Goal: Transaction & Acquisition: Purchase product/service

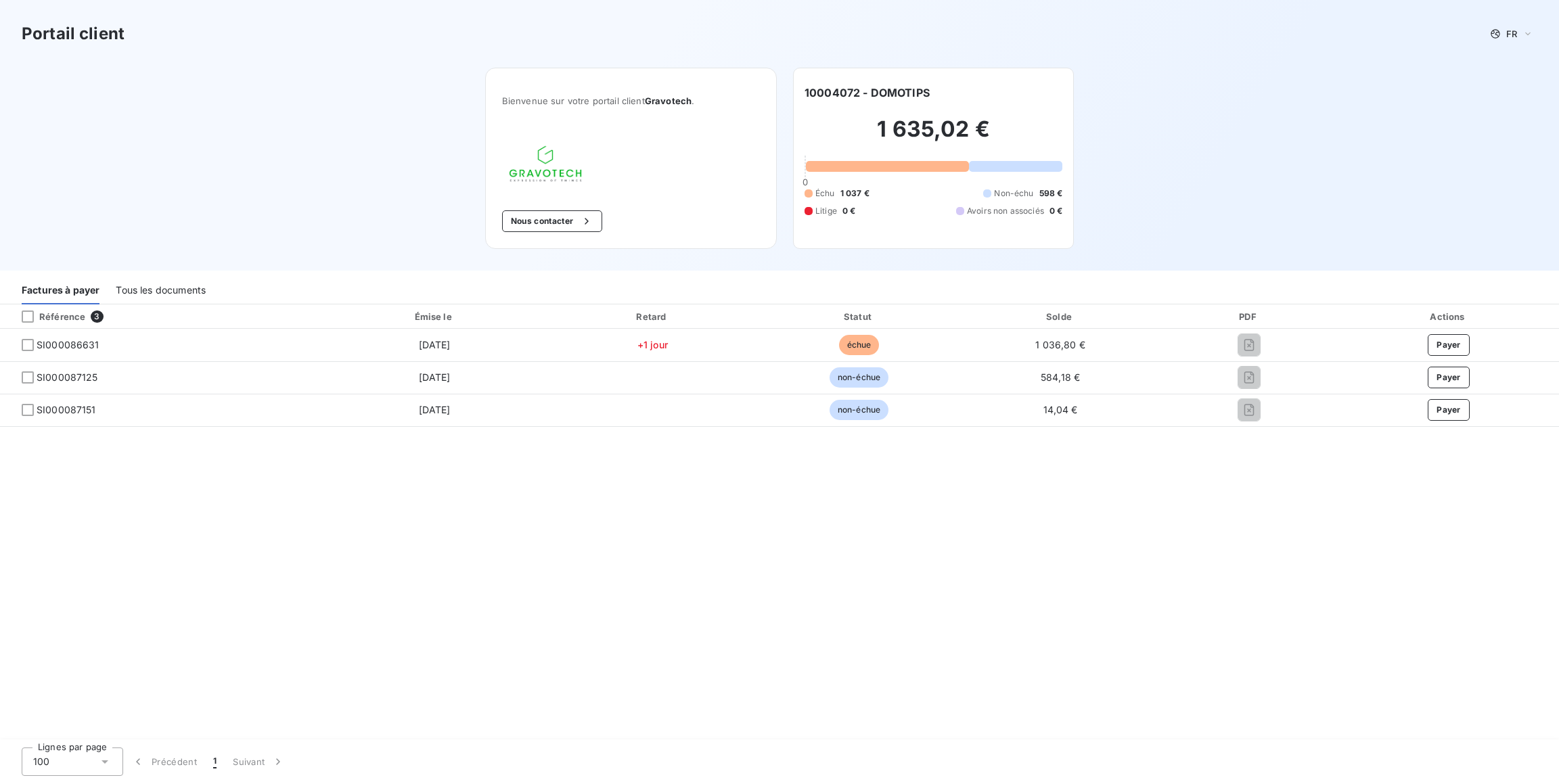
click at [147, 290] on div "Tous les documents" at bounding box center [160, 290] width 90 height 29
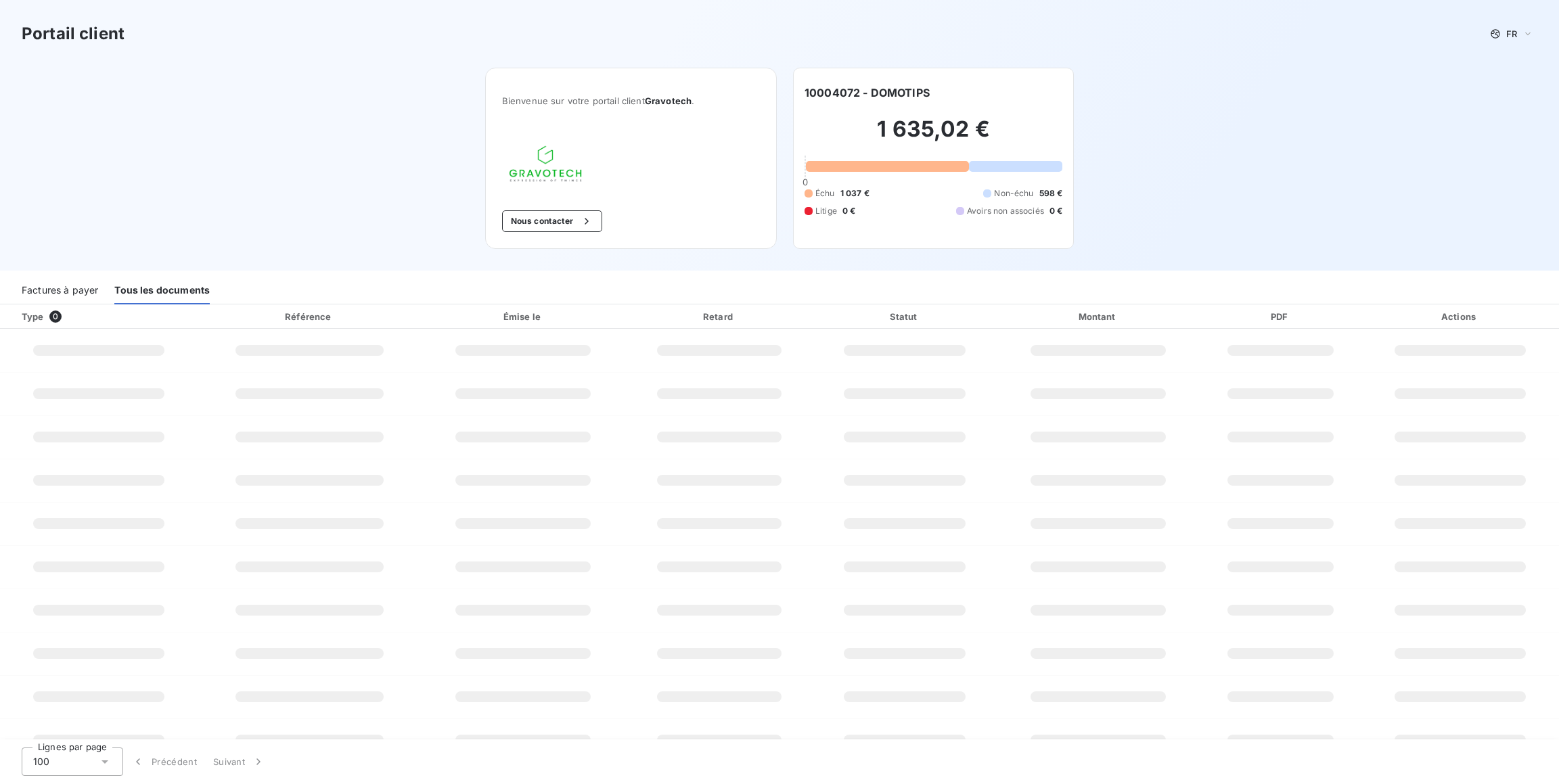
click at [32, 289] on div "Factures à payer" at bounding box center [60, 290] width 76 height 29
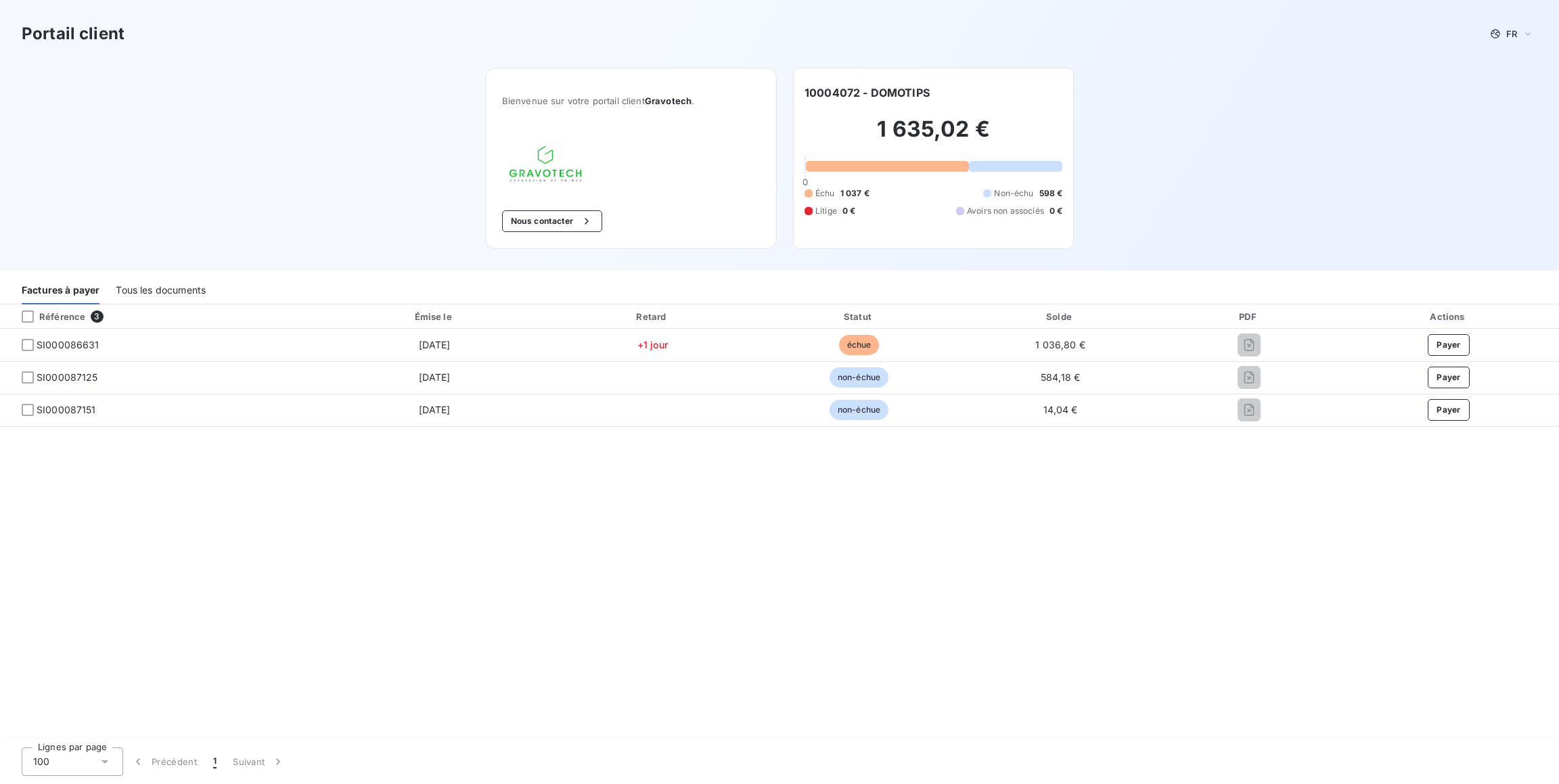
click at [120, 286] on div "Tous les documents" at bounding box center [160, 290] width 90 height 29
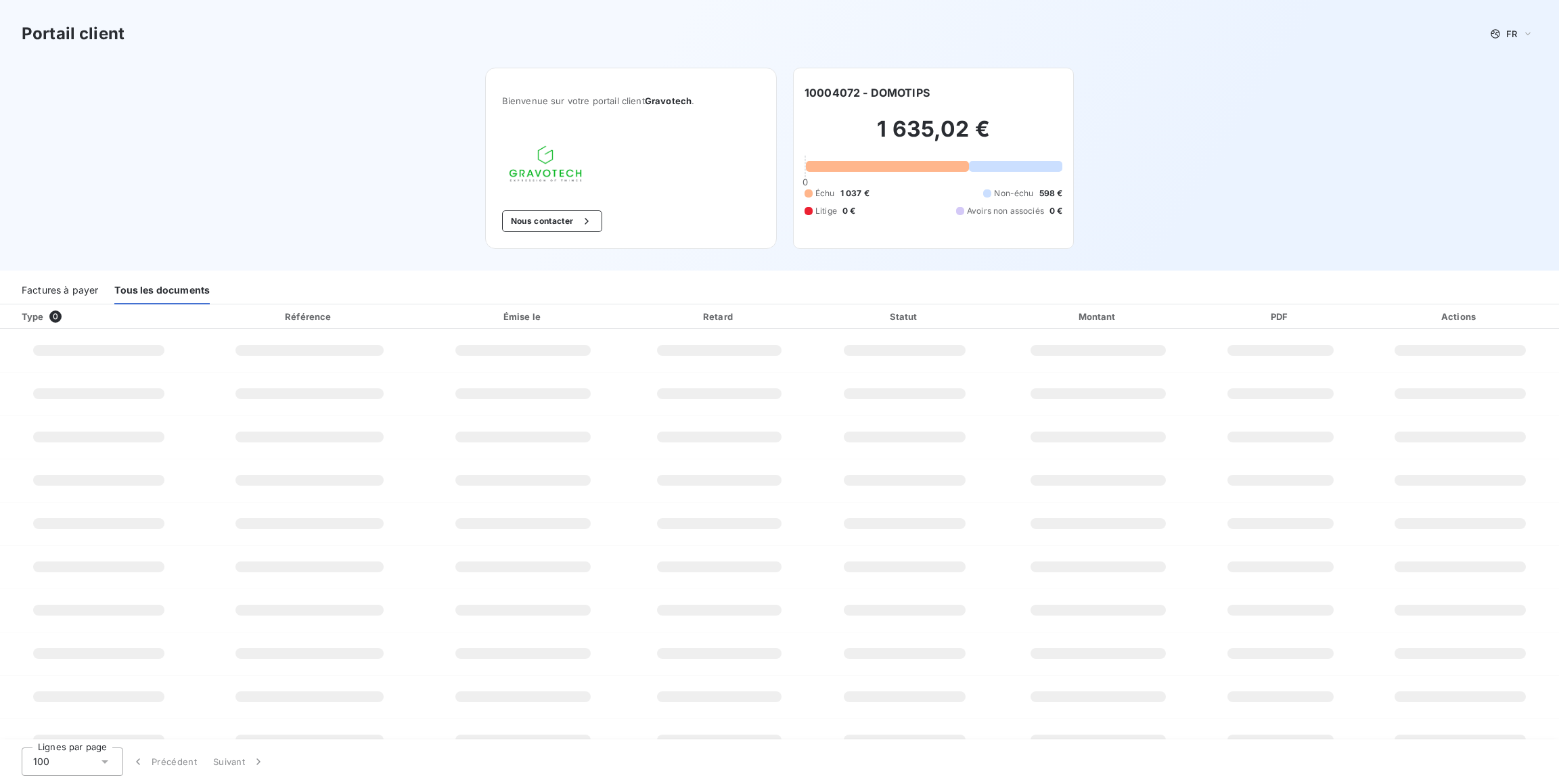
click at [76, 283] on div "Factures à payer" at bounding box center [60, 290] width 76 height 29
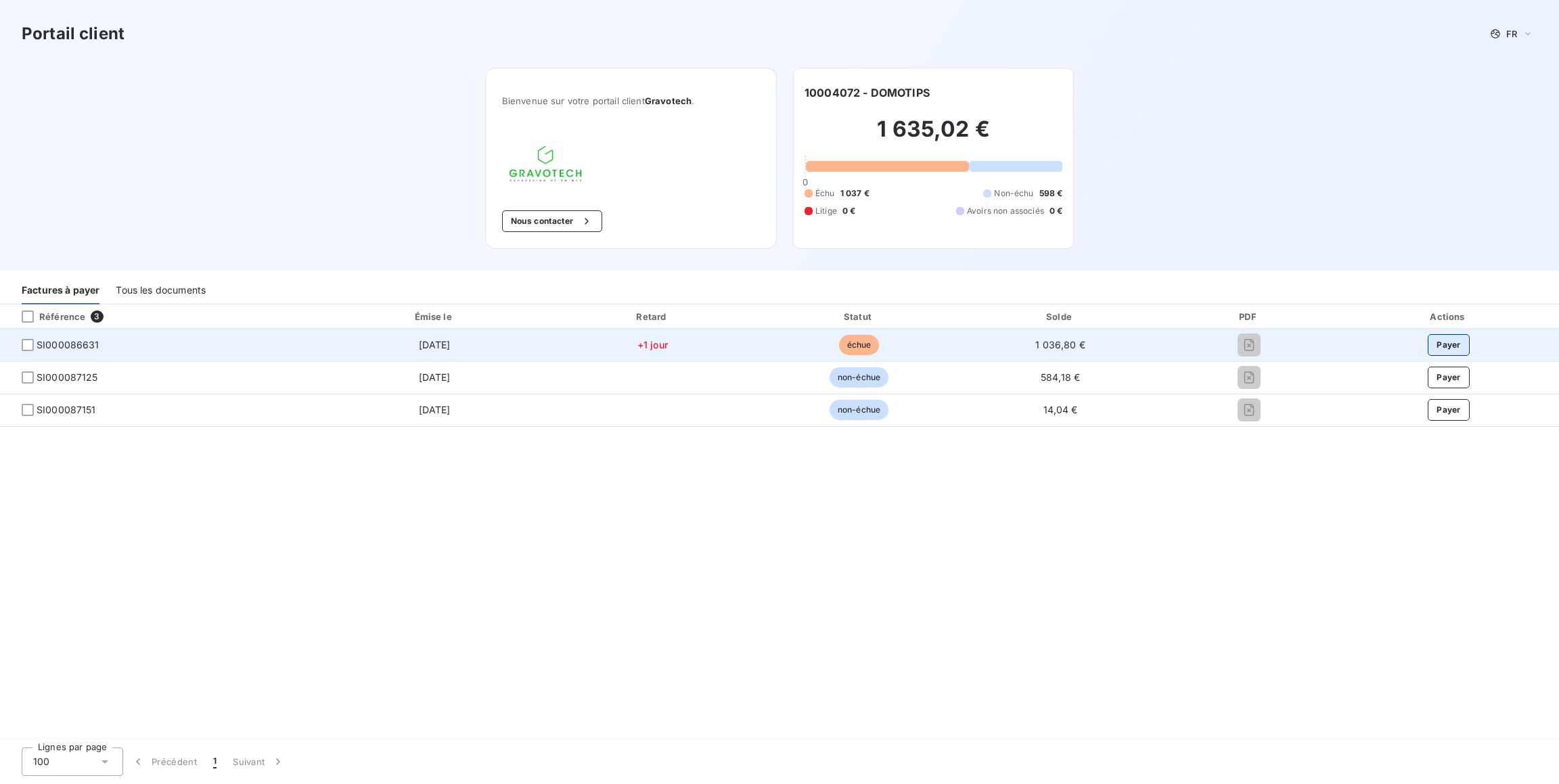
click at [1443, 347] on button "Payer" at bounding box center [1449, 344] width 42 height 22
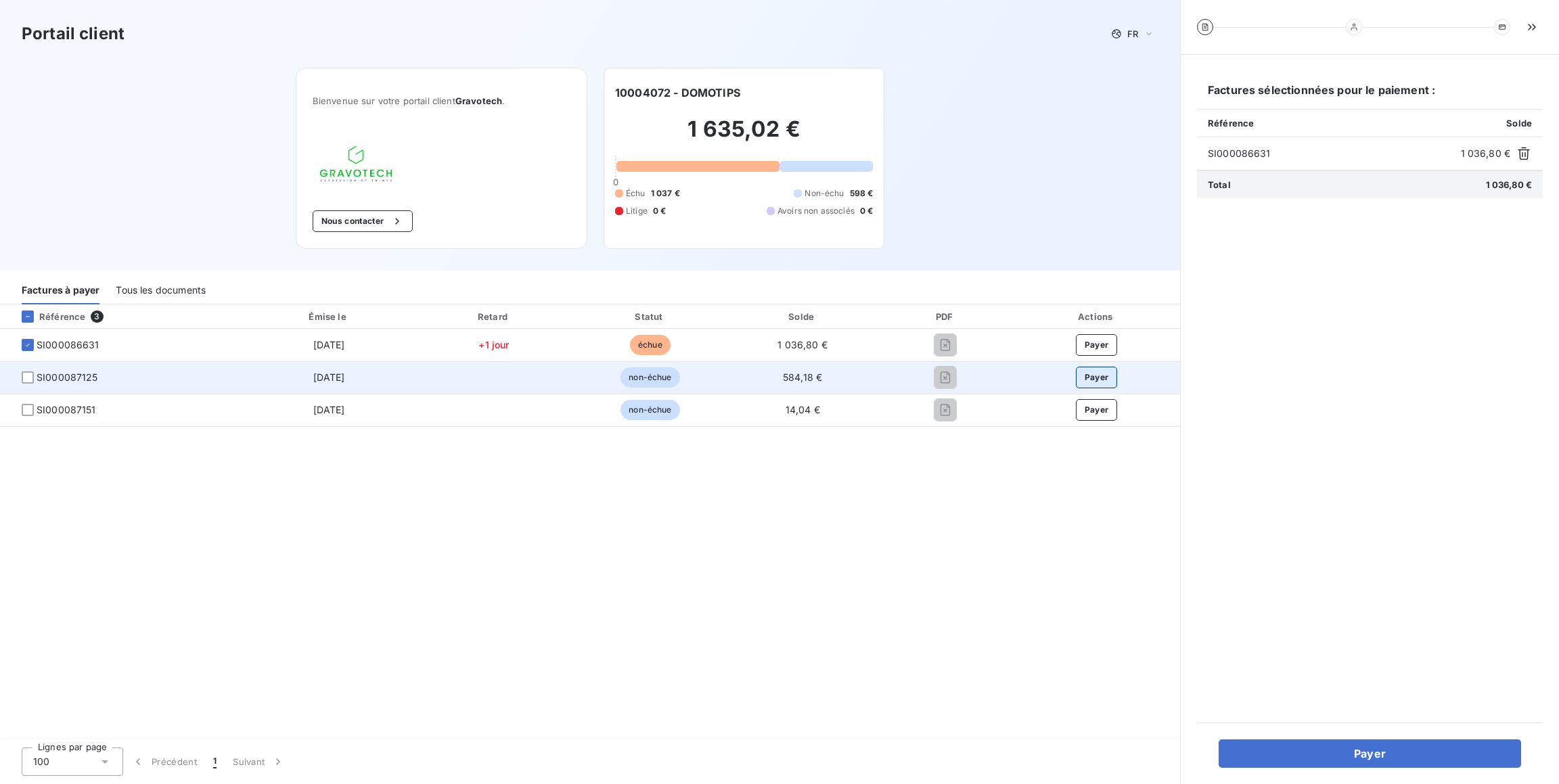
click at [1100, 376] on button "Payer" at bounding box center [1097, 377] width 42 height 22
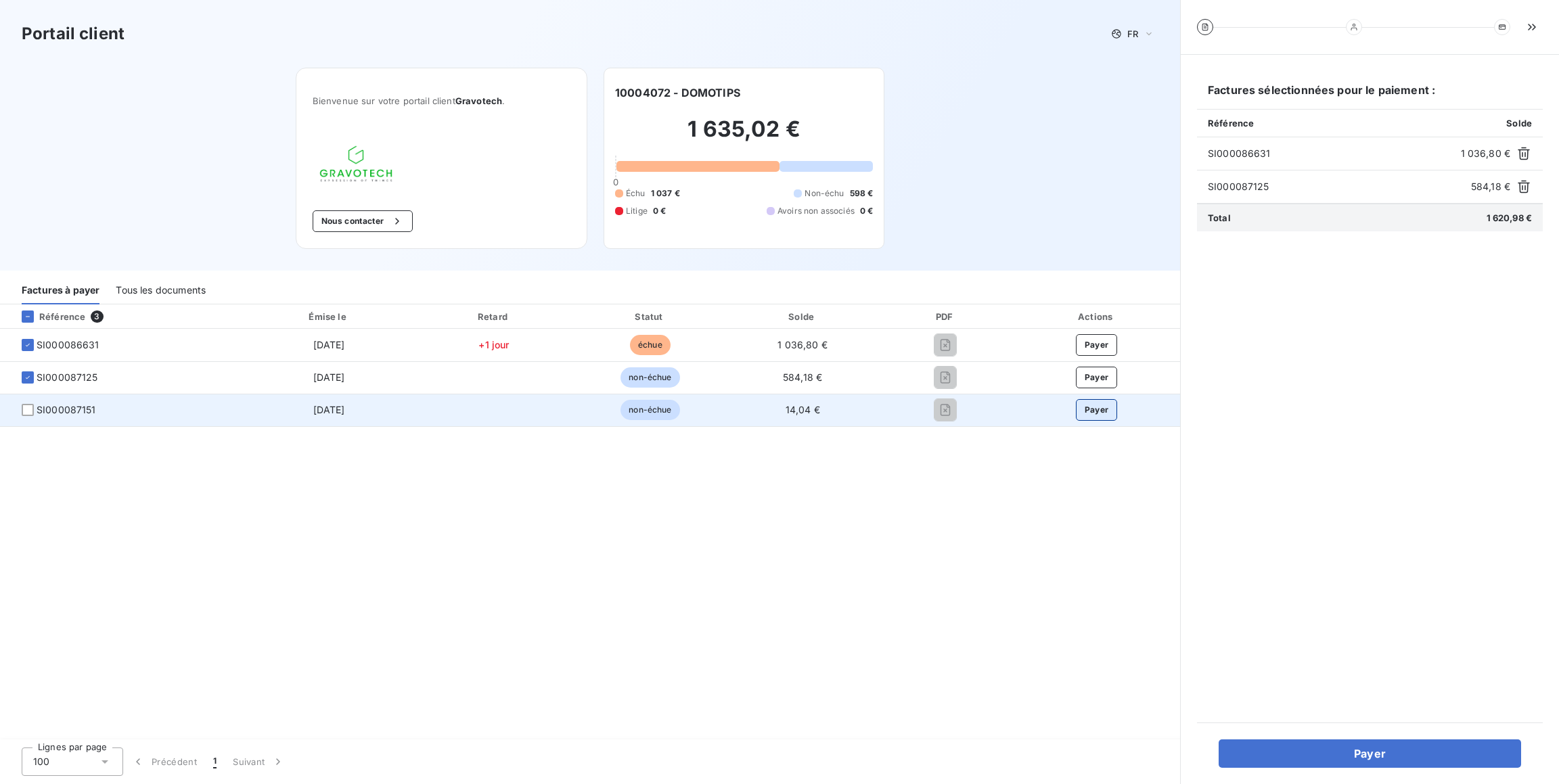
drag, startPoint x: 1093, startPoint y: 399, endPoint x: 1096, endPoint y: 409, distance: 10.4
click at [1093, 400] on button "Payer" at bounding box center [1097, 409] width 42 height 22
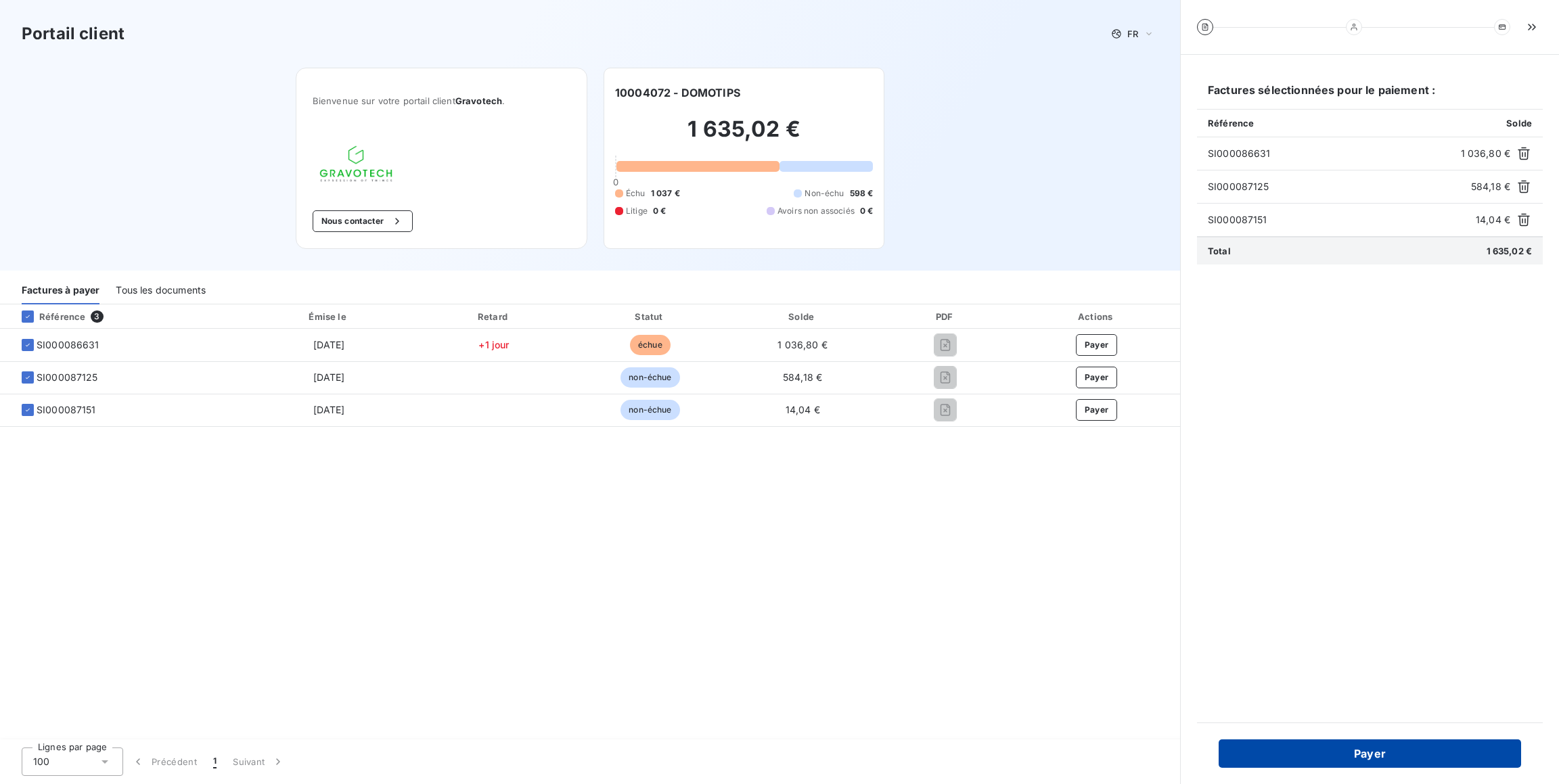
click at [1384, 756] on button "Payer" at bounding box center [1370, 754] width 302 height 29
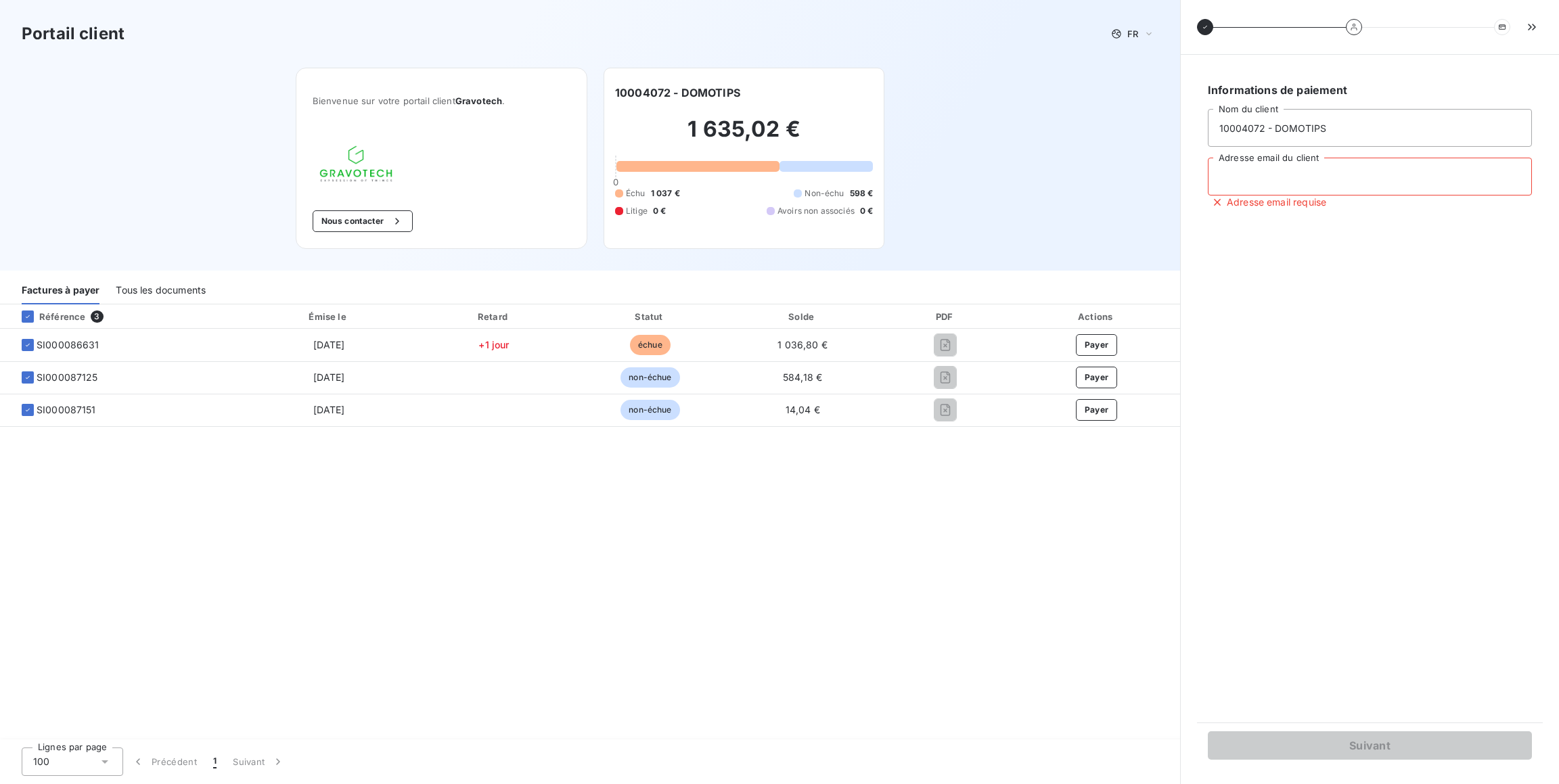
click at [1297, 183] on input "Adresse email du client" at bounding box center [1370, 177] width 324 height 38
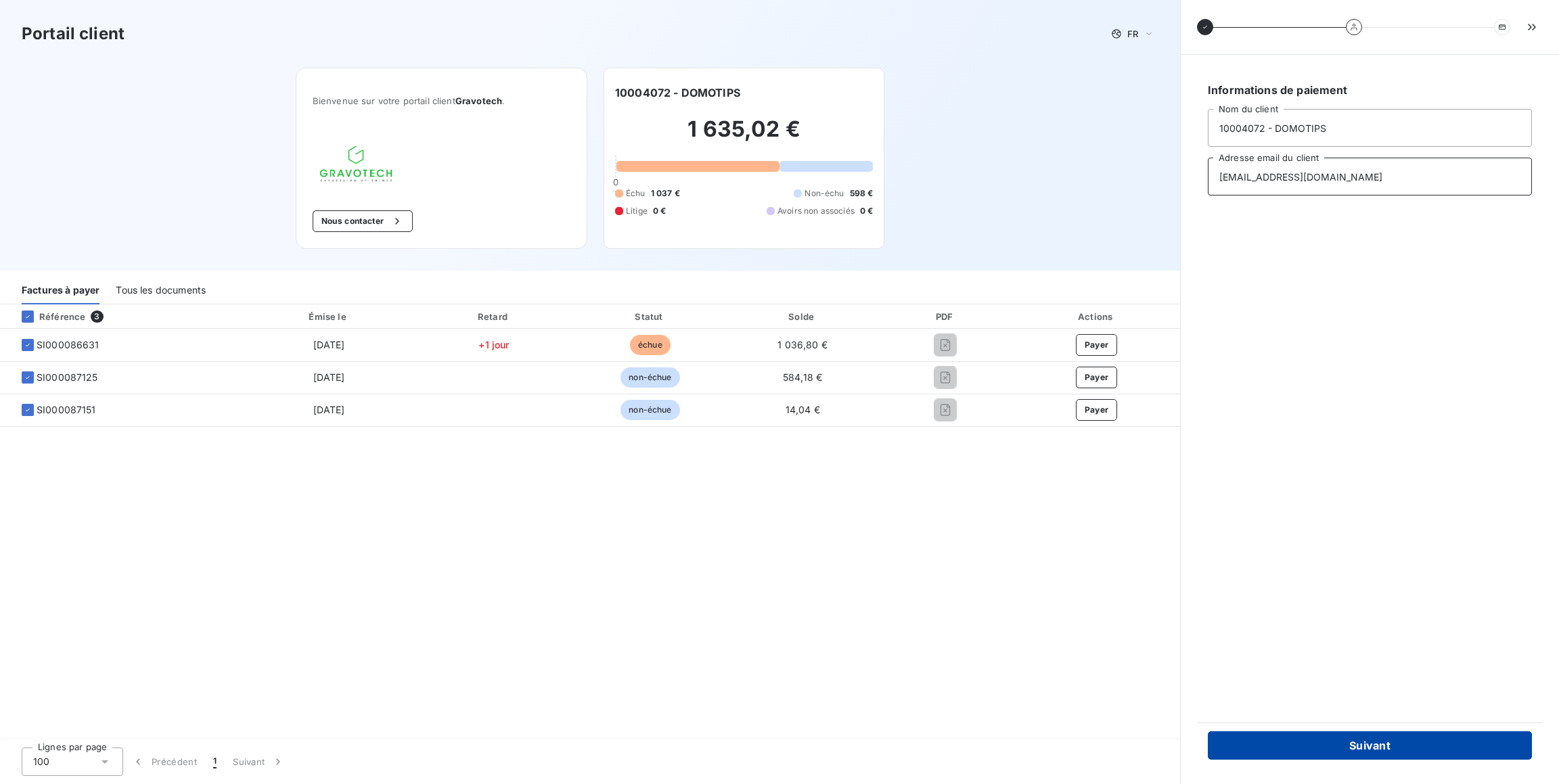
type input "contact@domotips.fr"
click at [1369, 749] on button "Suivant" at bounding box center [1370, 745] width 324 height 29
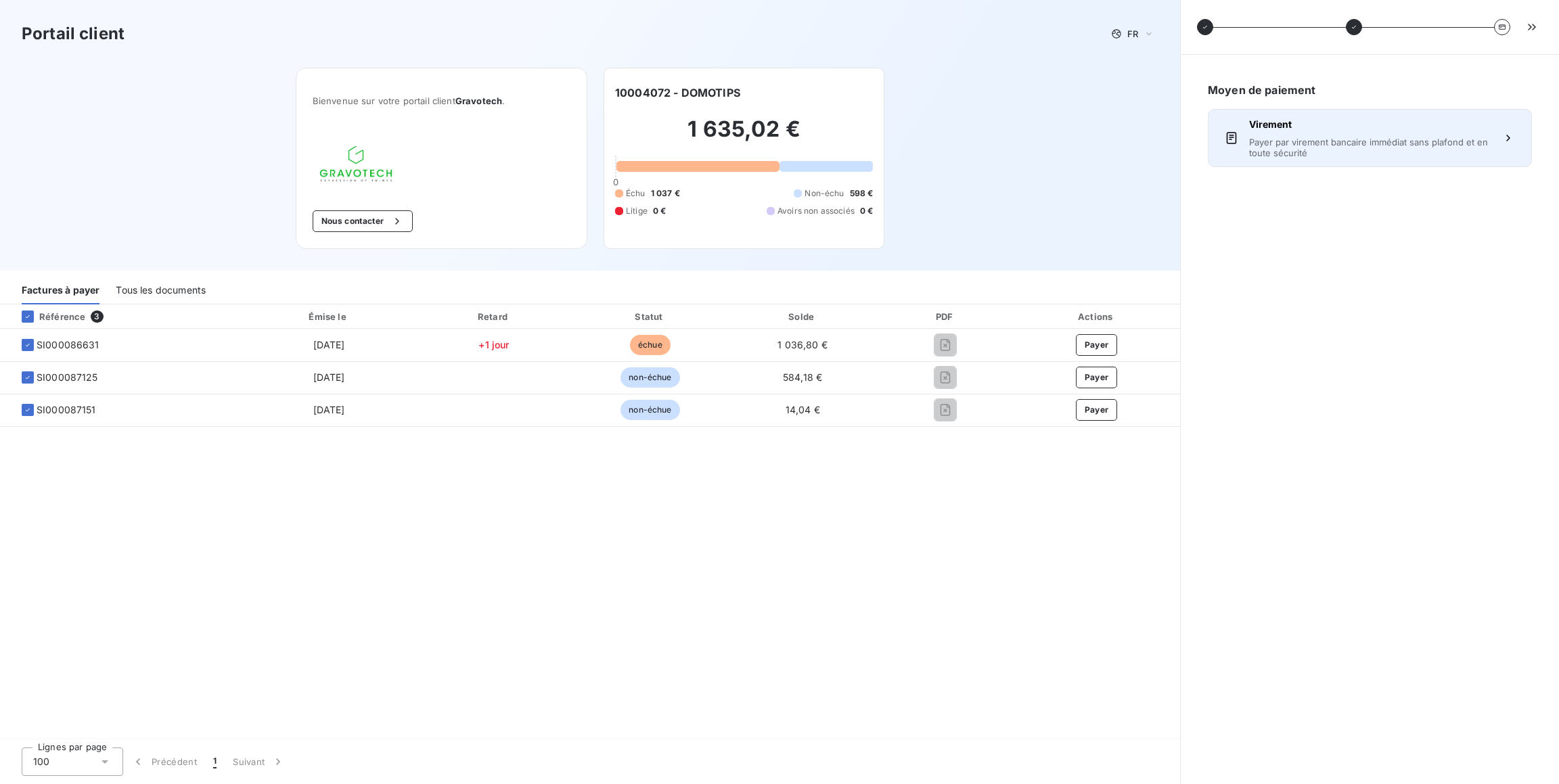
click at [1378, 137] on span "Payer par virement bancaire immédiat sans plafond et en toute sécurité" at bounding box center [1370, 147] width 242 height 22
